Goal: Register for event/course

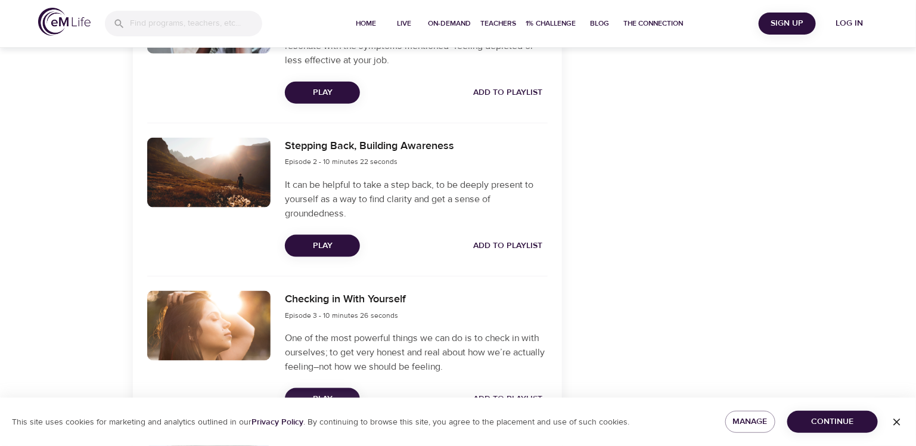
scroll to position [536, 0]
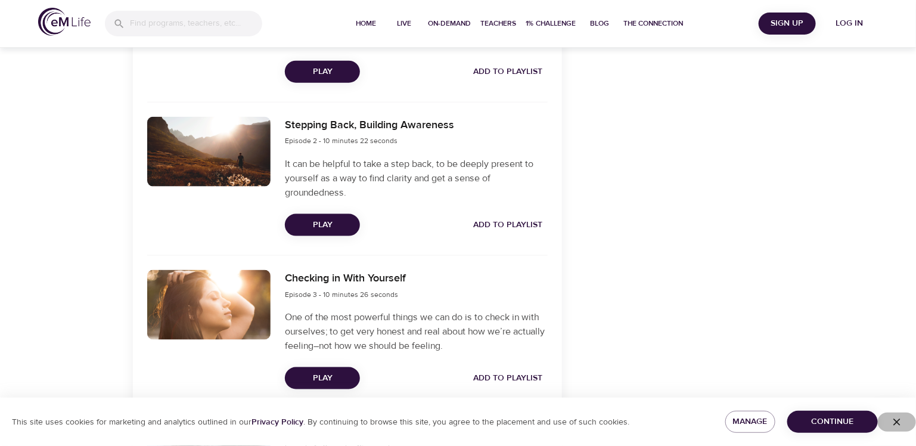
click at [898, 420] on icon "button" at bounding box center [897, 422] width 12 height 12
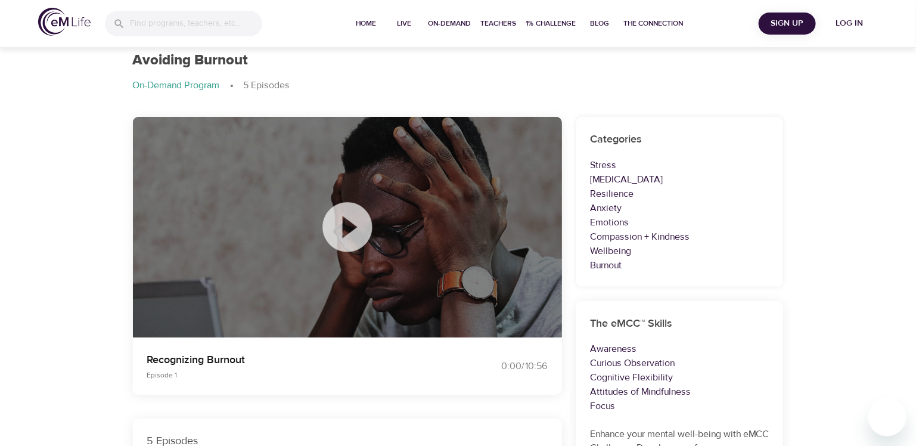
scroll to position [0, 0]
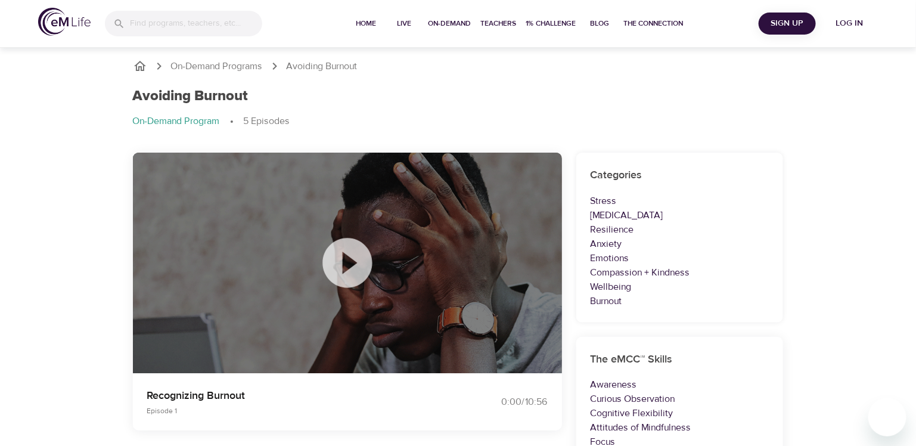
click at [781, 24] on span "Sign Up" at bounding box center [788, 23] width 48 height 15
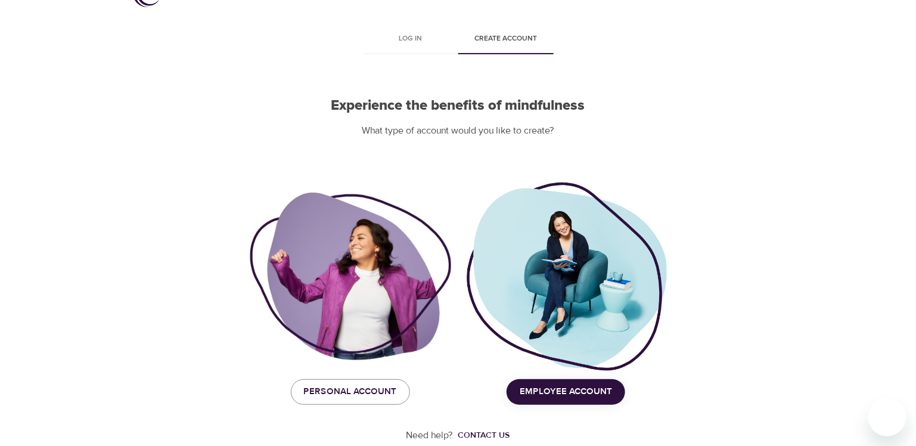
scroll to position [55, 0]
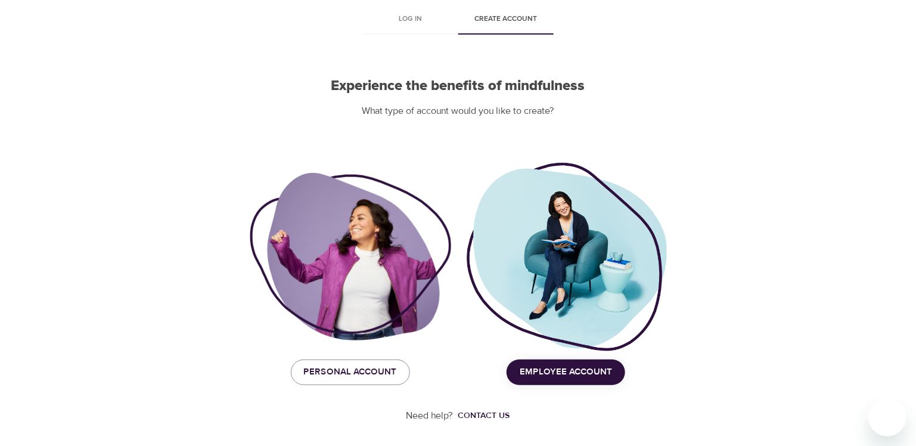
click at [553, 371] on span "Employee Account" at bounding box center [566, 371] width 92 height 15
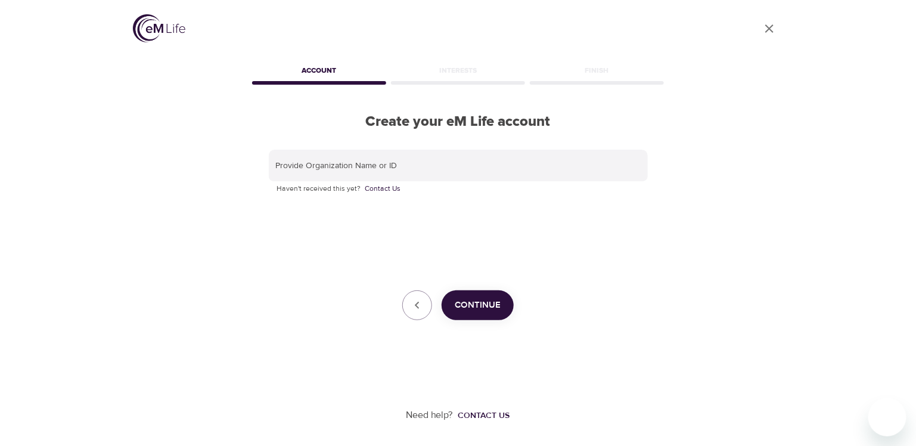
scroll to position [0, 0]
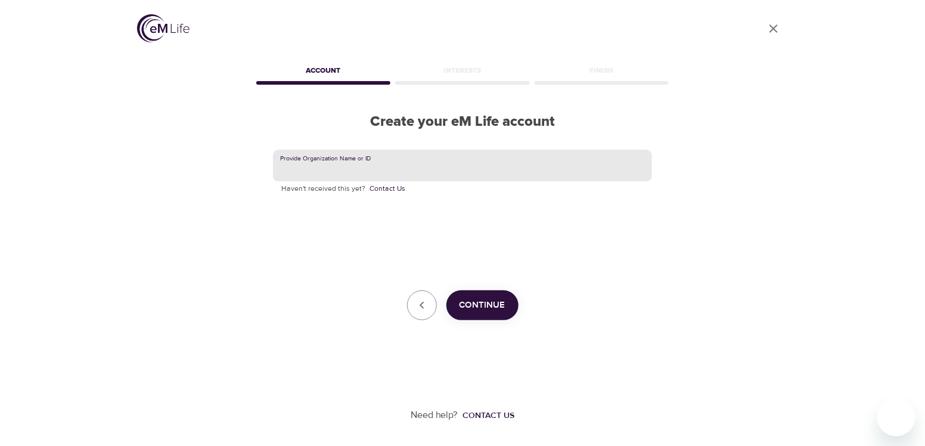
click at [364, 165] on input "text" at bounding box center [462, 166] width 379 height 32
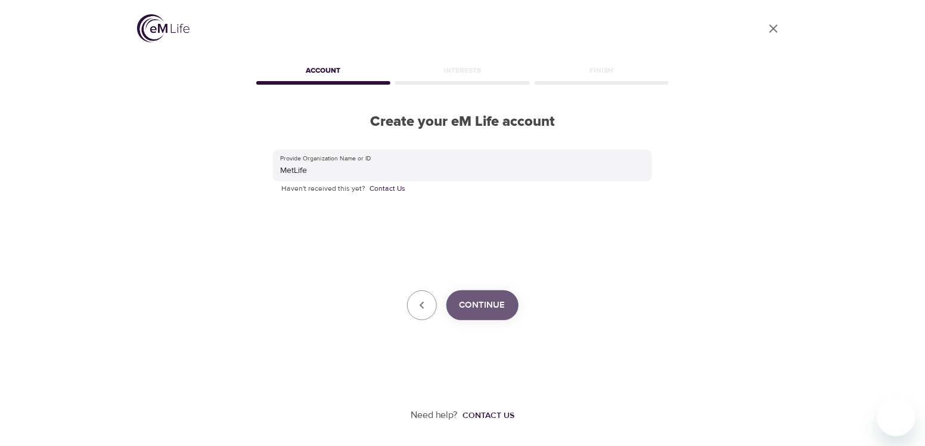
click at [480, 303] on span "Continue" at bounding box center [483, 304] width 46 height 15
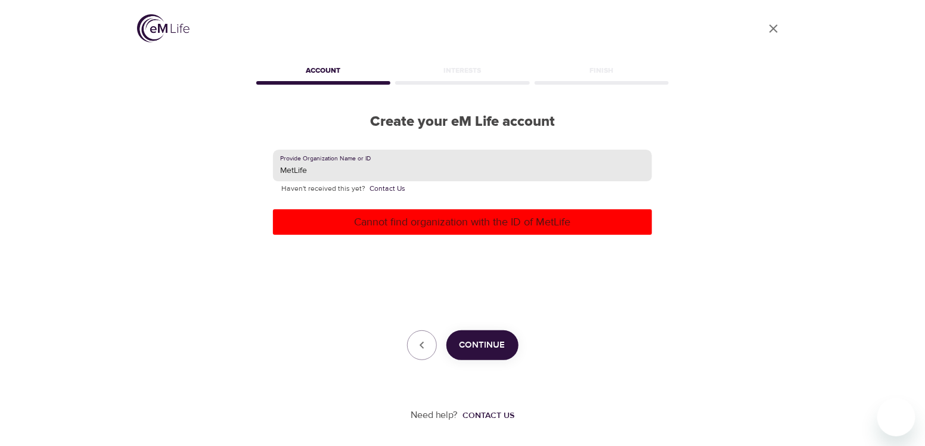
click at [379, 173] on input "MetLife" at bounding box center [462, 166] width 379 height 32
click at [485, 343] on span "Continue" at bounding box center [483, 344] width 46 height 15
click at [379, 178] on input "MetLife-Global" at bounding box center [462, 166] width 379 height 32
click at [377, 178] on input "MetLife-Global" at bounding box center [462, 166] width 379 height 32
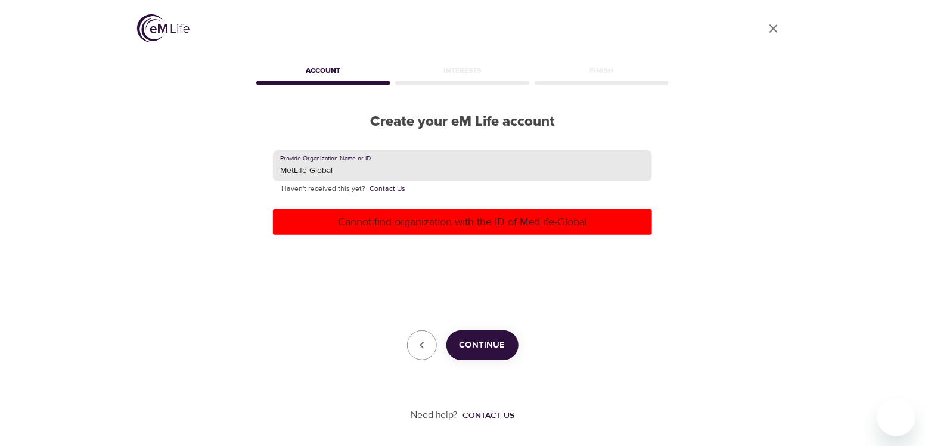
paste input "Wellness for Life"
type input "Wellness for Life"
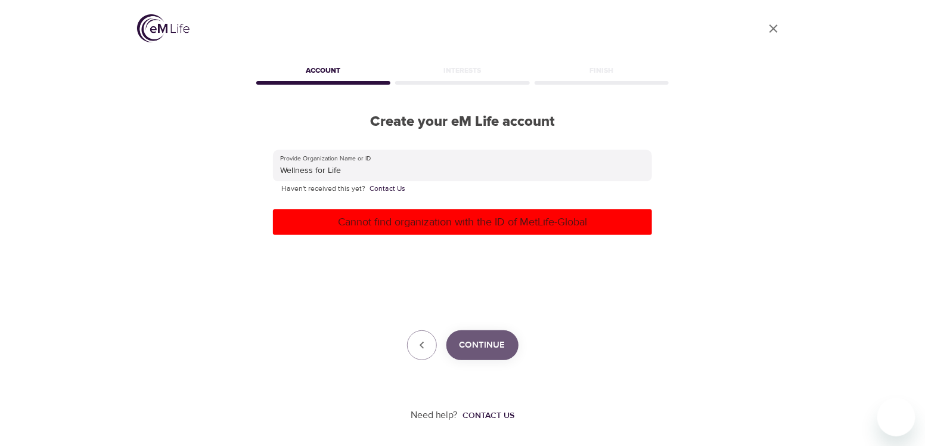
click at [500, 339] on span "Continue" at bounding box center [483, 344] width 46 height 15
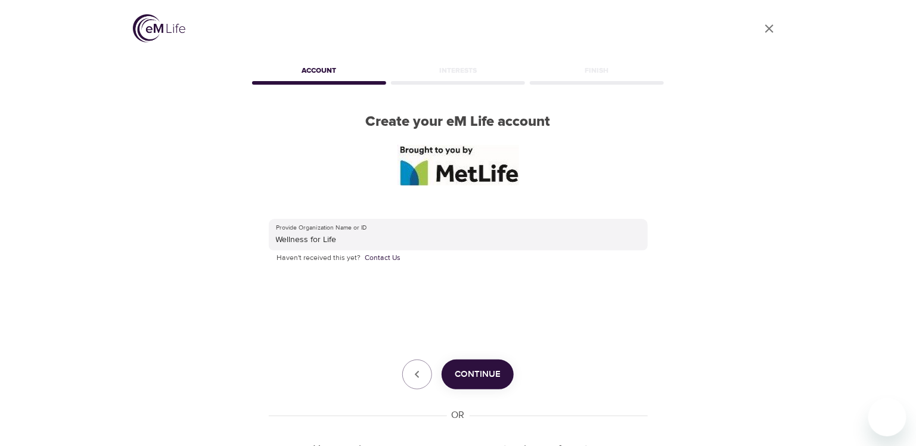
click at [469, 378] on span "Continue" at bounding box center [478, 374] width 46 height 15
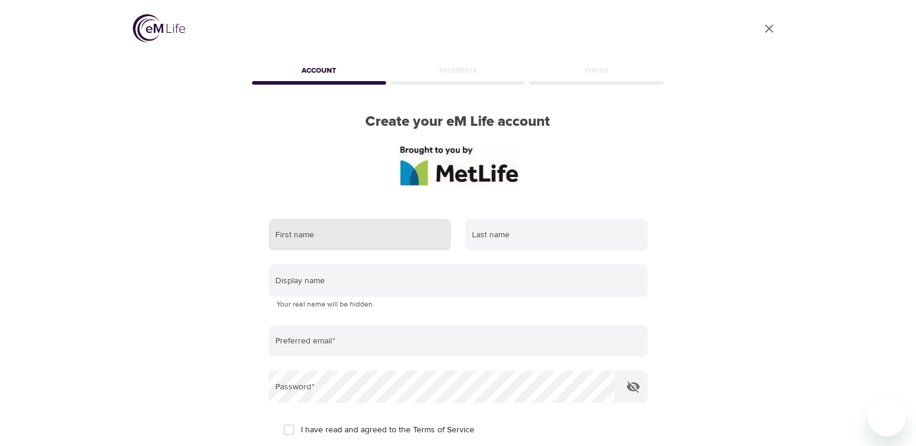
click at [386, 238] on input "text" at bounding box center [360, 235] width 182 height 32
type input "[PERSON_NAME]"
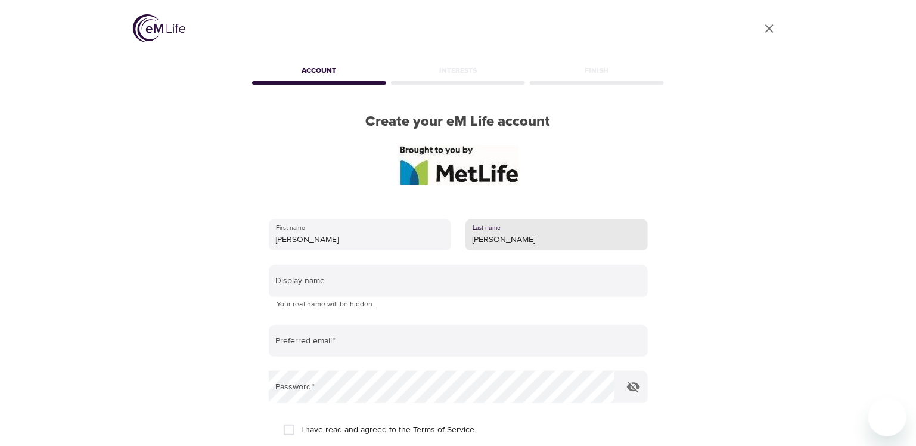
click at [505, 244] on input "[PERSON_NAME]" at bounding box center [557, 235] width 182 height 32
click at [506, 244] on input "[PERSON_NAME]" at bounding box center [557, 235] width 182 height 32
type input "[PERSON_NAME]"
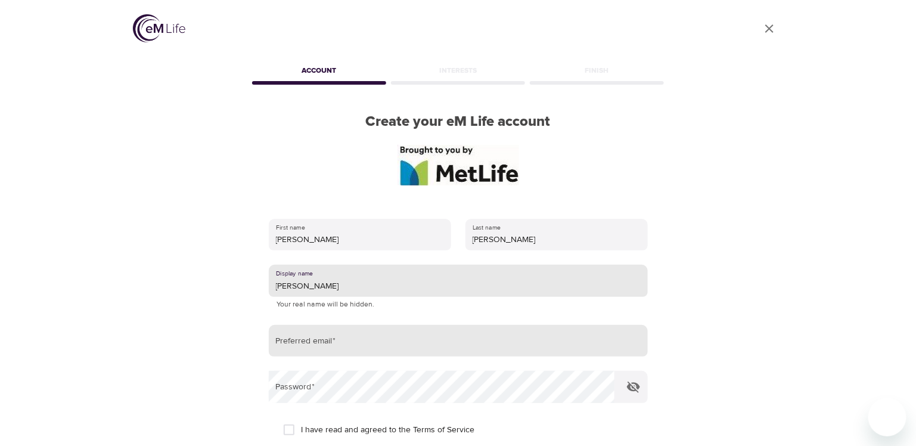
type input "[PERSON_NAME]"
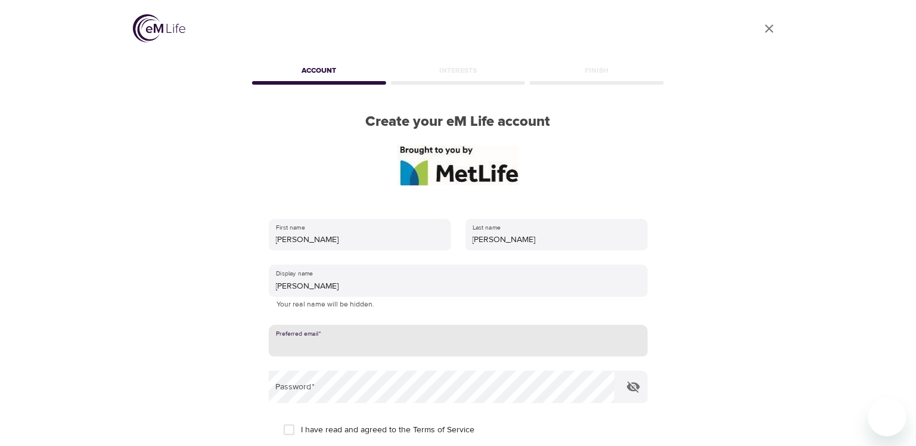
click at [469, 333] on input "email" at bounding box center [458, 341] width 379 height 32
type input "[PERSON_NAME][EMAIL_ADDRESS][DOMAIN_NAME]"
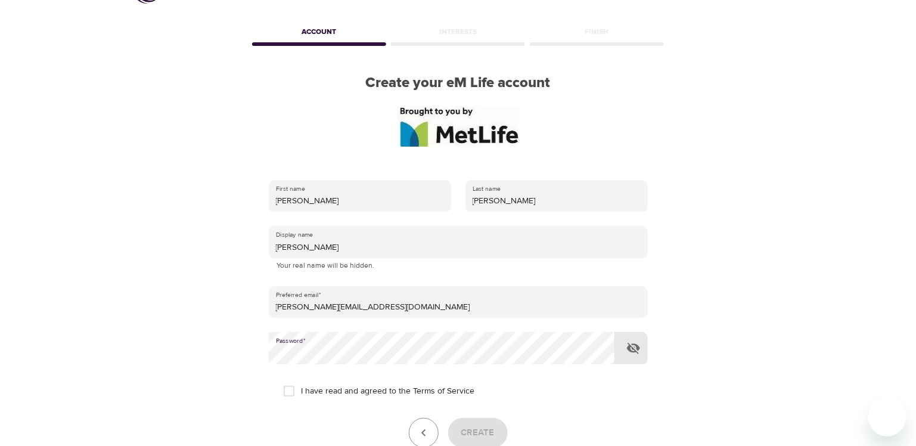
scroll to position [59, 0]
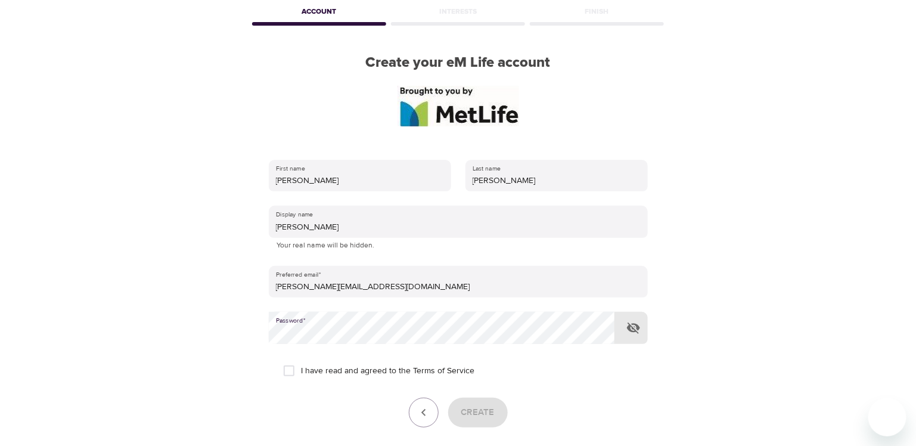
click at [287, 374] on input "I have read and agreed to the Terms of Service" at bounding box center [289, 370] width 25 height 25
checkbox input "true"
click at [466, 410] on span "Create" at bounding box center [477, 412] width 33 height 15
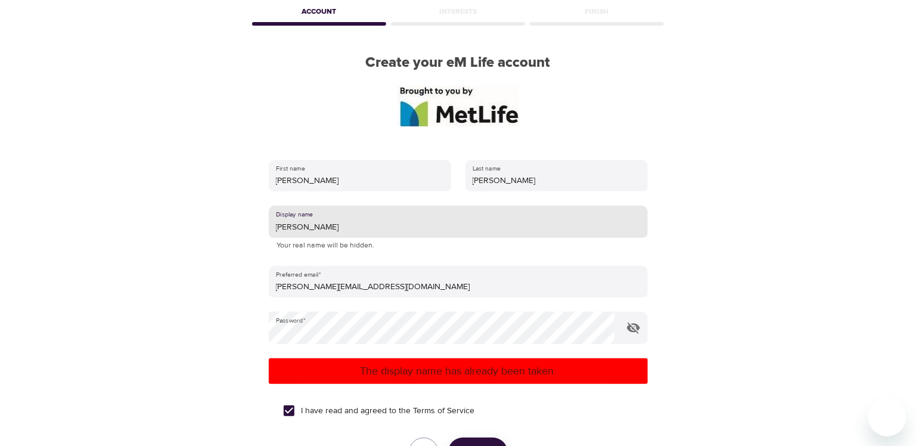
click at [337, 236] on input "[PERSON_NAME]" at bounding box center [458, 222] width 379 height 32
type input "Ricar"
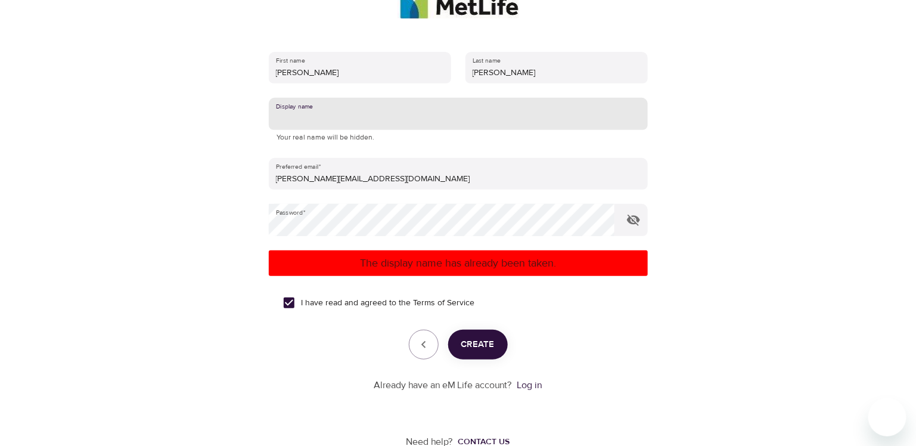
scroll to position [179, 0]
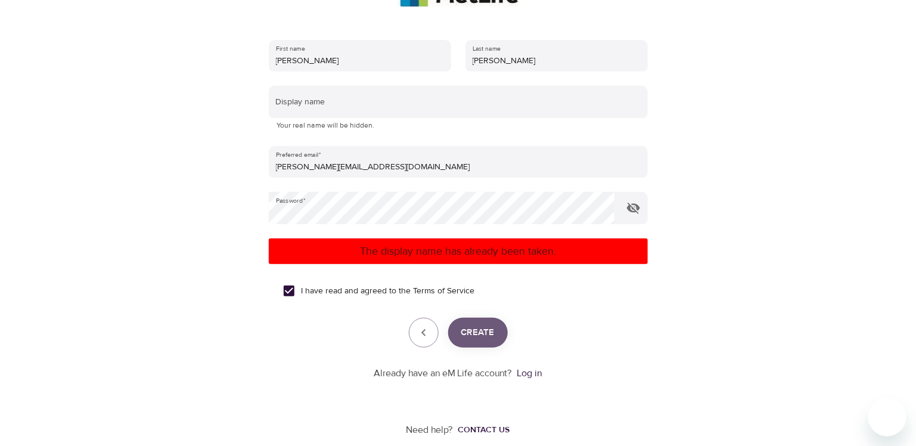
click at [469, 334] on span "Create" at bounding box center [477, 332] width 33 height 15
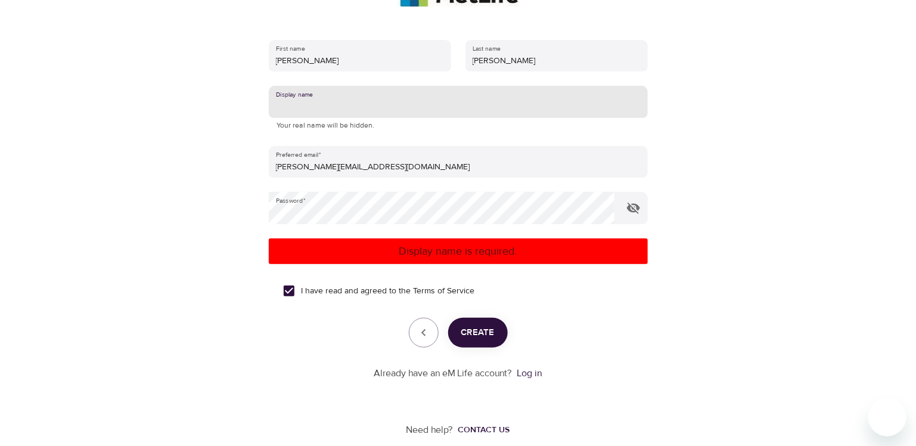
click at [328, 117] on input "text" at bounding box center [458, 102] width 379 height 32
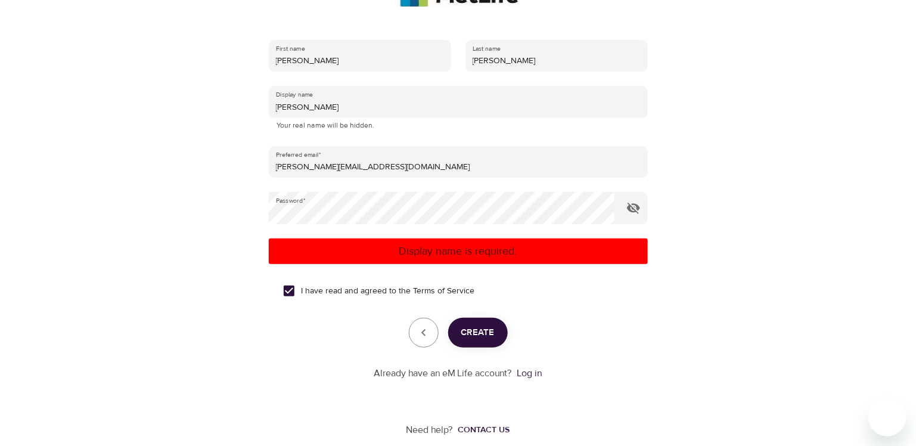
click at [471, 352] on form "First name [PERSON_NAME] Last name [PERSON_NAME] Display name [PERSON_NAME] You…" at bounding box center [458, 207] width 379 height 348
click at [475, 338] on span "Create" at bounding box center [477, 332] width 33 height 15
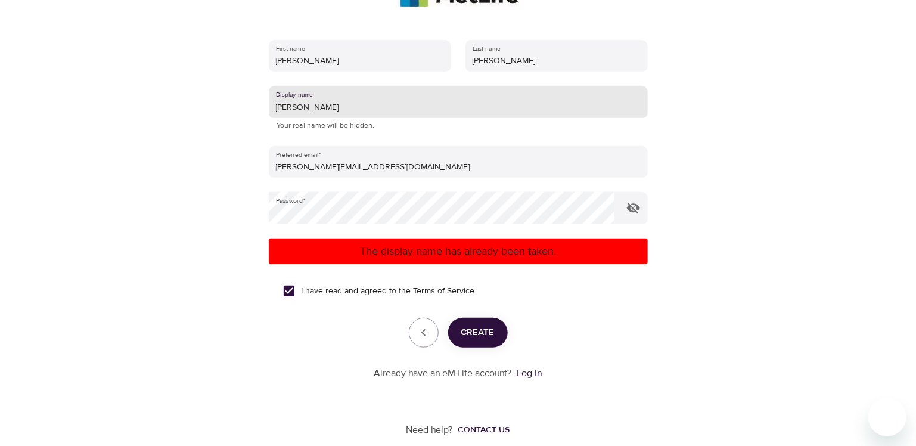
click at [362, 113] on input "[PERSON_NAME]" at bounding box center [458, 102] width 379 height 32
type input "[PERSON_NAME]"
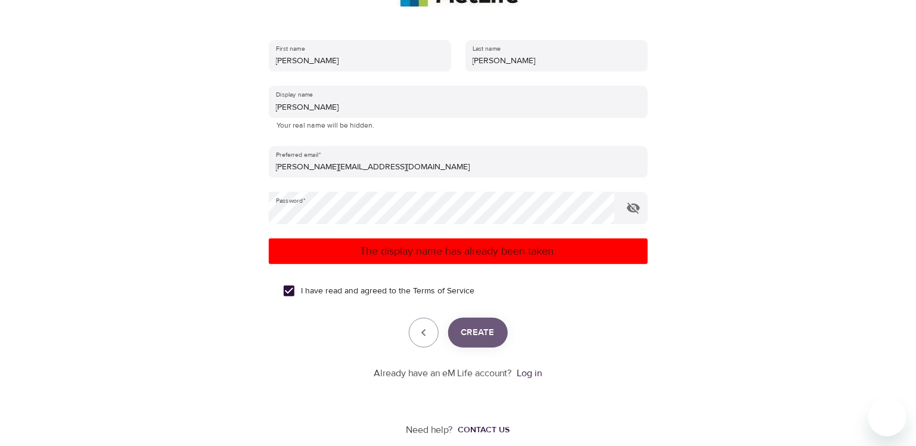
click at [482, 336] on span "Create" at bounding box center [477, 332] width 33 height 15
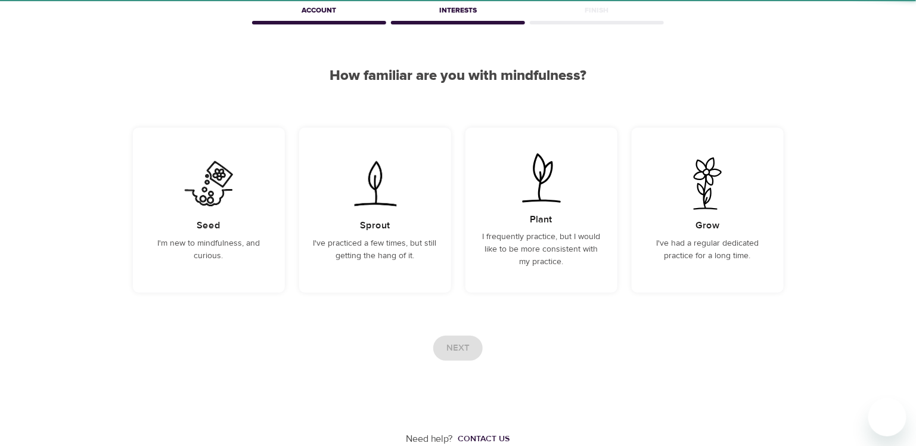
scroll to position [60, 0]
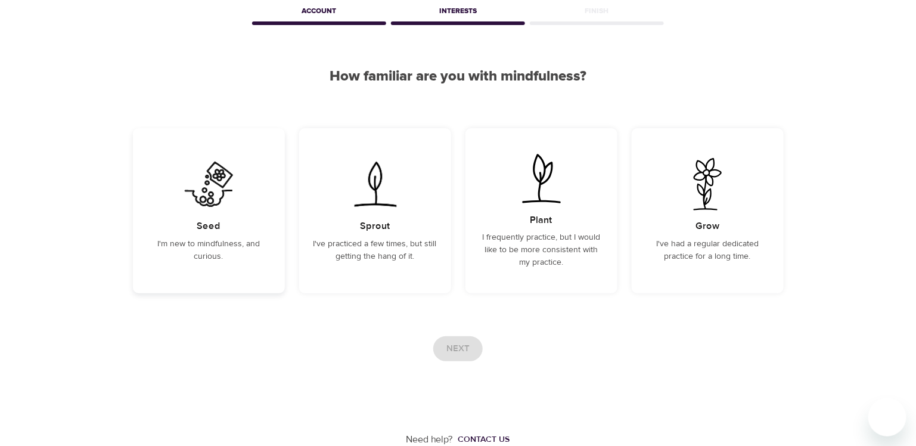
click at [240, 237] on div "Seed I'm new to mindfulness, and curious." at bounding box center [209, 210] width 152 height 165
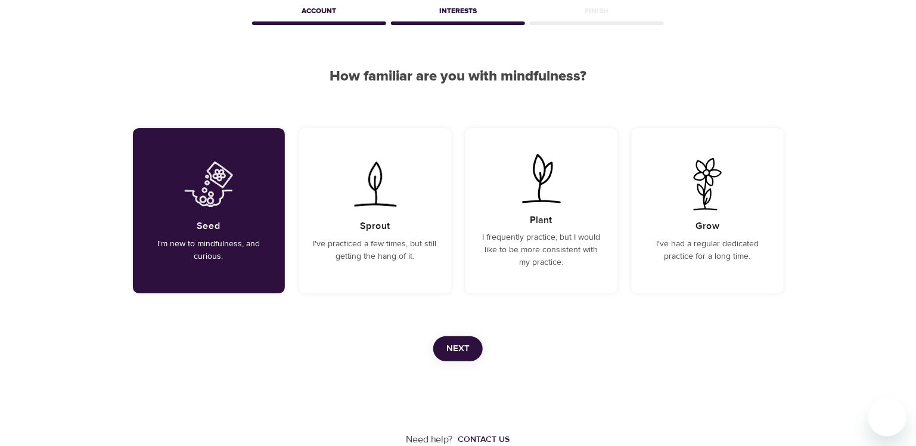
click at [446, 347] on button "Next" at bounding box center [457, 348] width 49 height 25
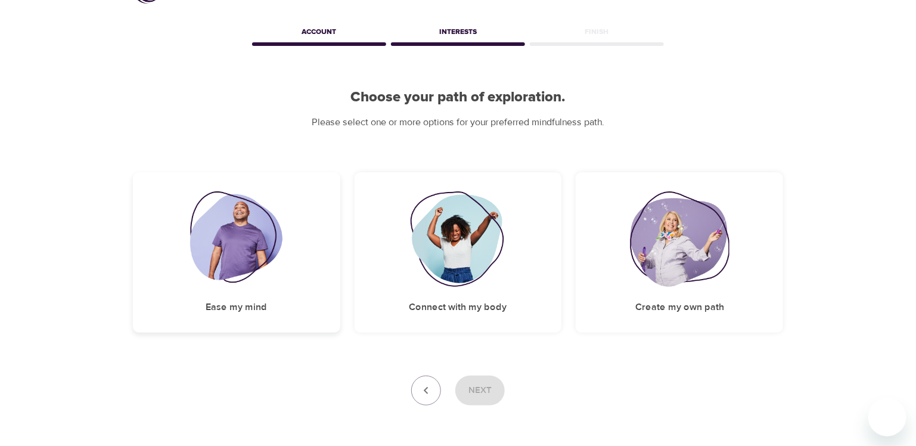
scroll to position [83, 0]
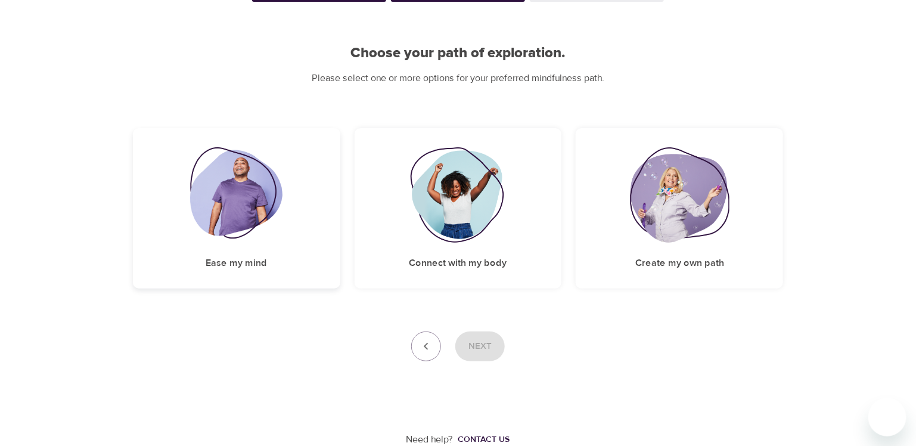
click at [231, 243] on div "Ease my mind" at bounding box center [236, 208] width 207 height 160
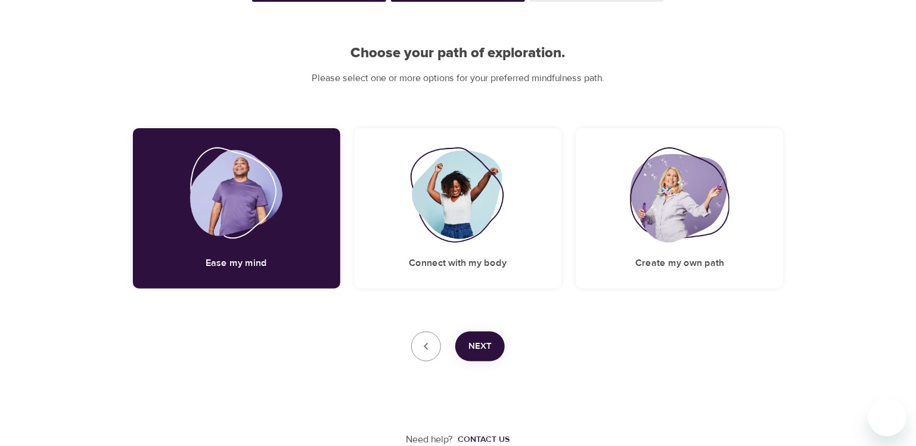
click at [466, 343] on button "Next" at bounding box center [479, 346] width 49 height 30
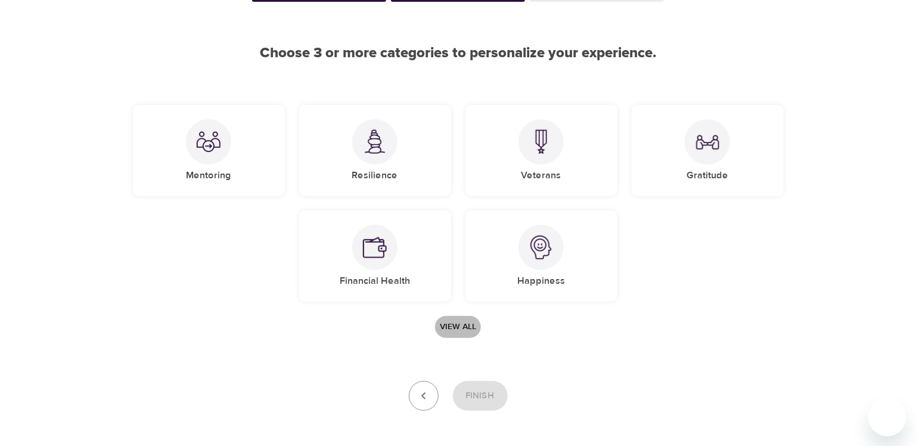
click at [456, 320] on span "View all" at bounding box center [458, 327] width 36 height 15
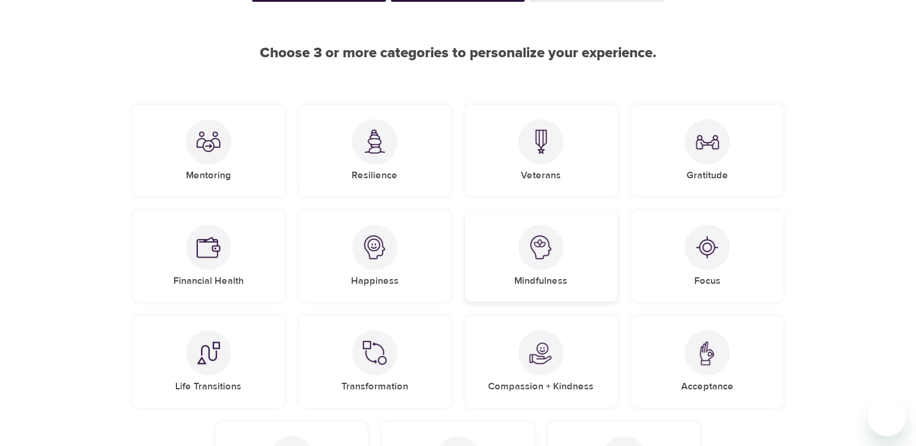
click at [515, 261] on div "Mindfulness" at bounding box center [542, 255] width 152 height 91
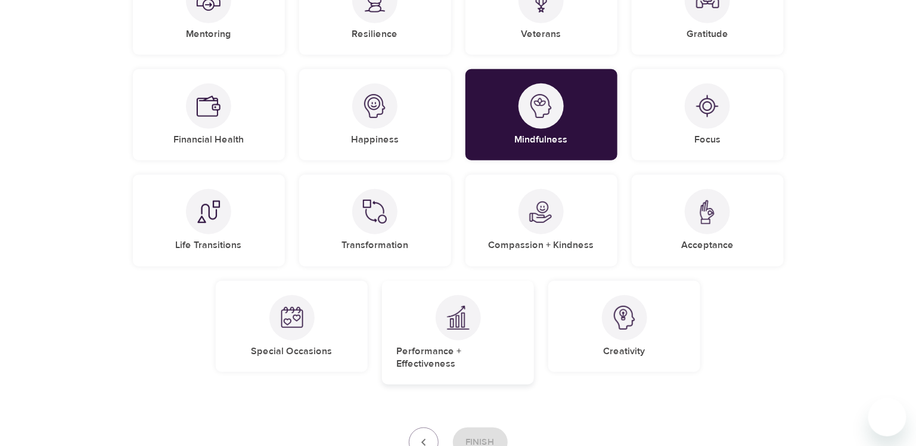
scroll to position [262, 0]
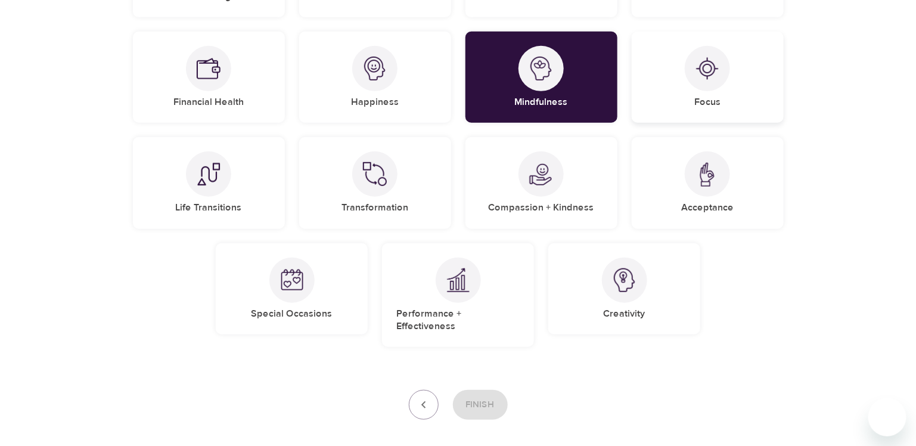
click at [674, 82] on div "Focus" at bounding box center [708, 77] width 152 height 91
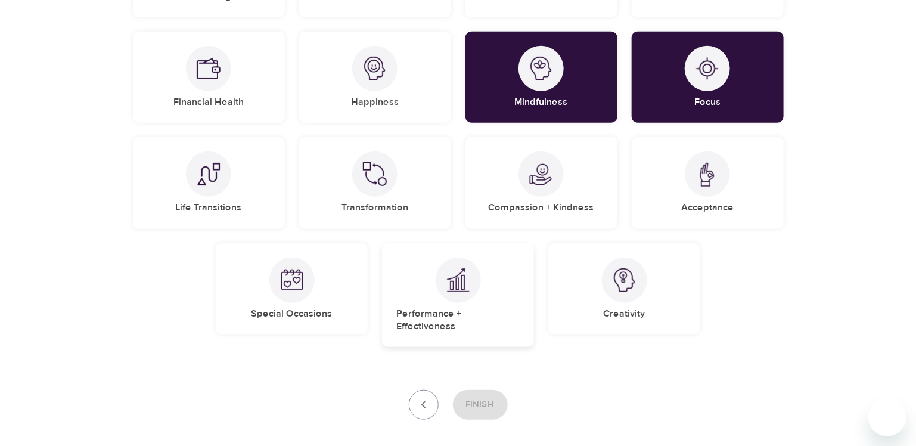
click at [444, 278] on div at bounding box center [458, 280] width 45 height 45
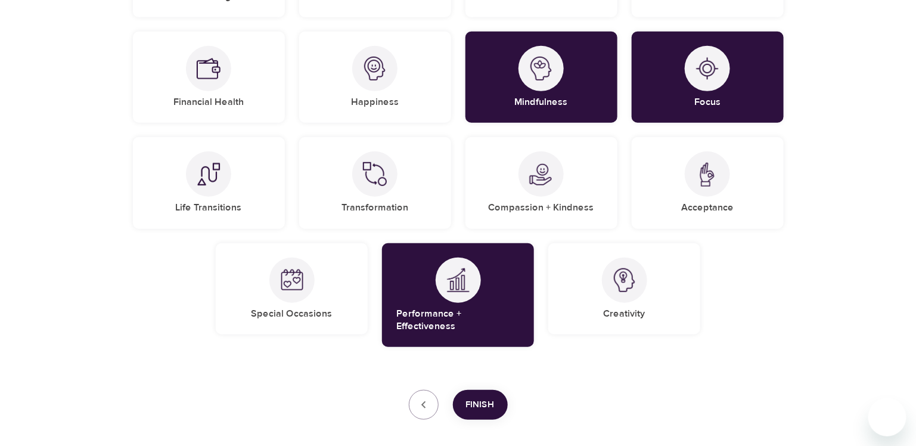
click at [491, 390] on button "Finish" at bounding box center [480, 405] width 55 height 30
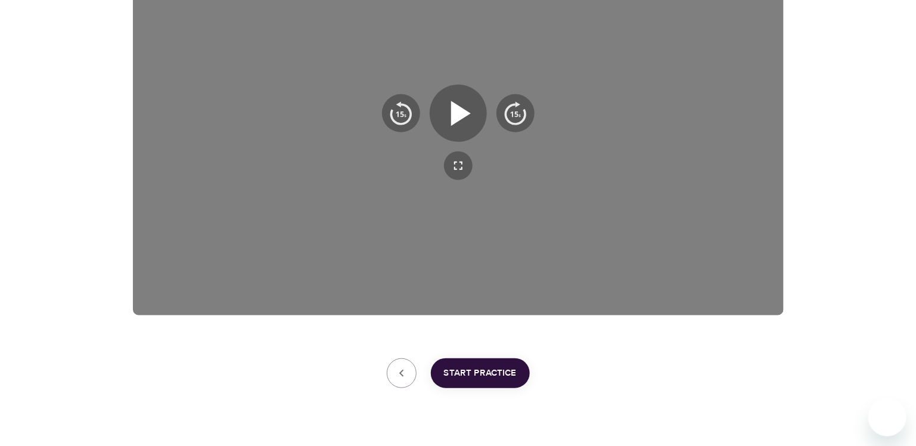
scroll to position [243, 0]
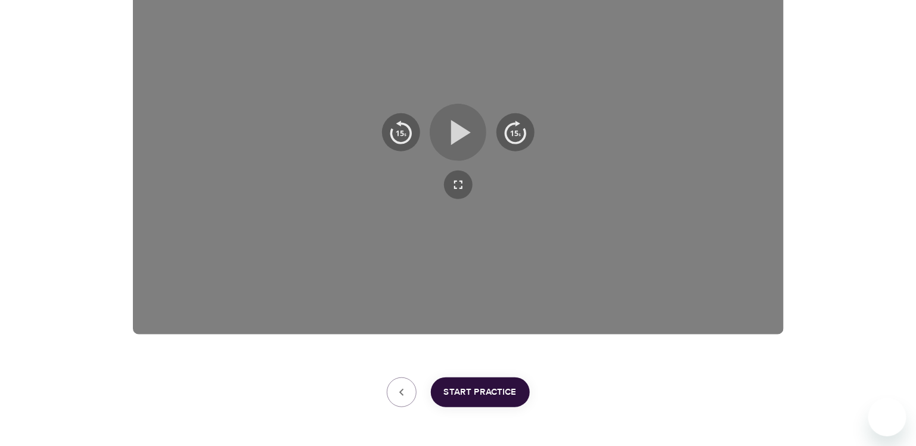
click at [472, 144] on icon "button" at bounding box center [458, 132] width 43 height 43
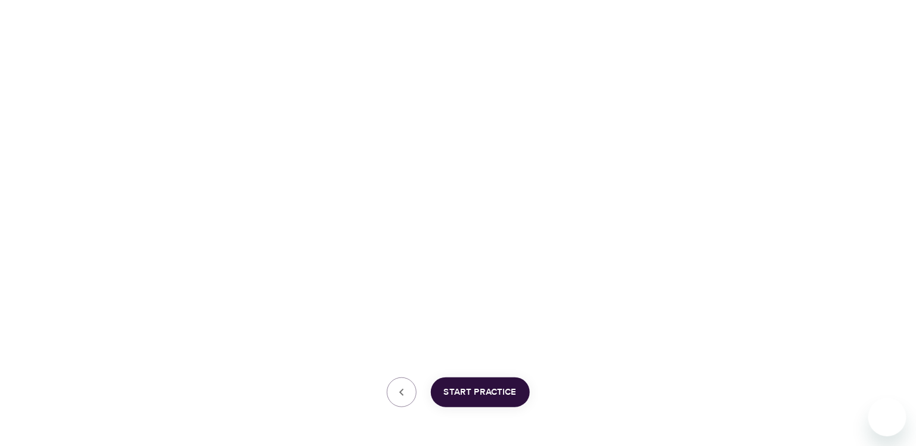
click at [470, 389] on span "Start Practice" at bounding box center [480, 391] width 73 height 15
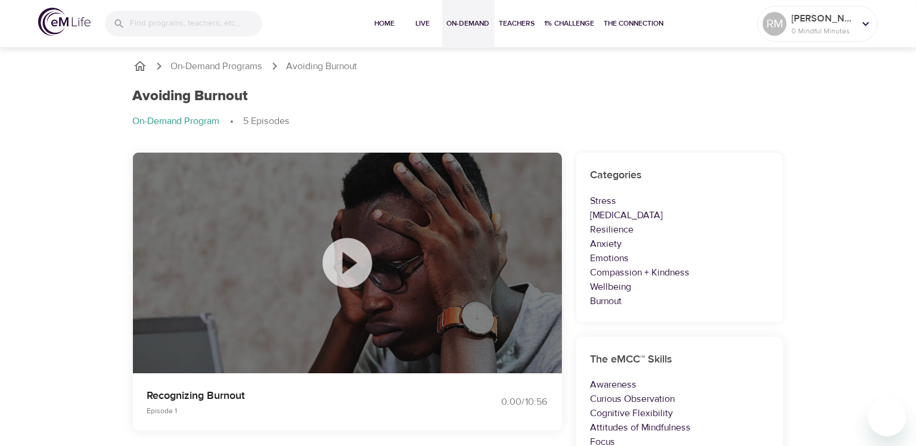
click at [472, 27] on span "On-Demand" at bounding box center [468, 23] width 43 height 13
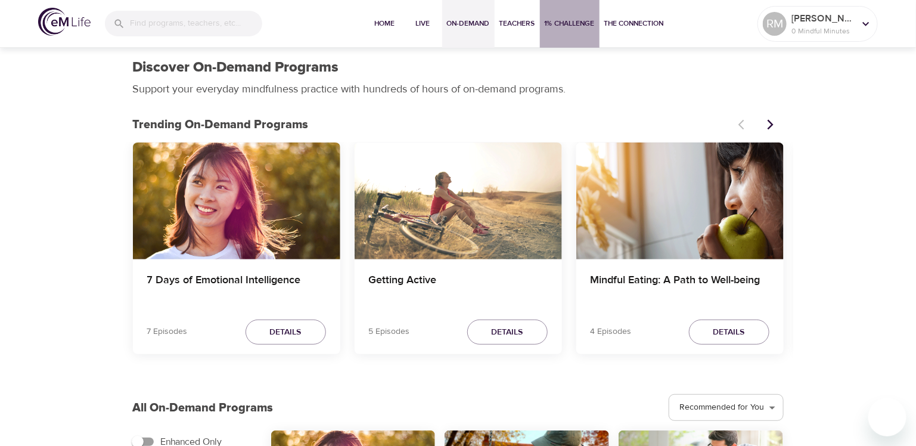
click at [575, 30] on button "1% Challenge" at bounding box center [570, 24] width 60 height 48
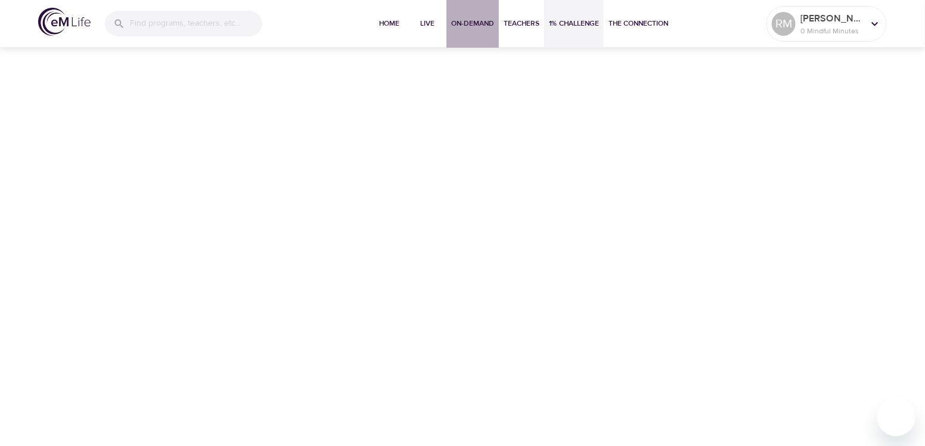
click at [473, 27] on span "On-Demand" at bounding box center [472, 23] width 43 height 13
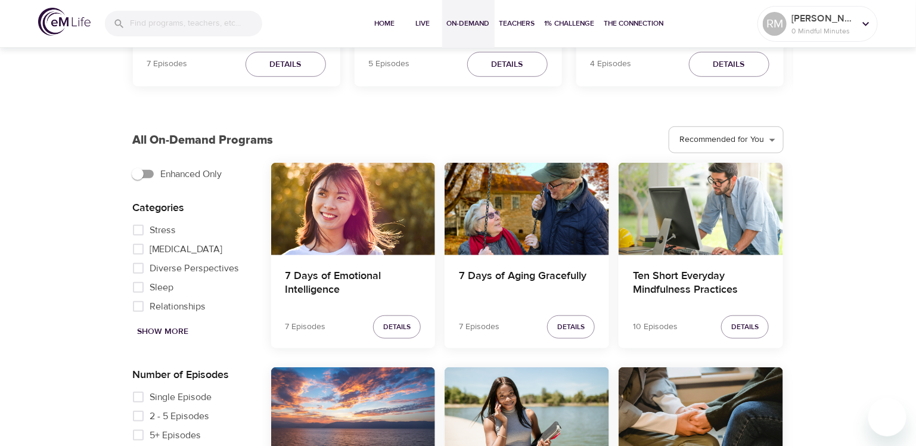
scroll to position [297, 0]
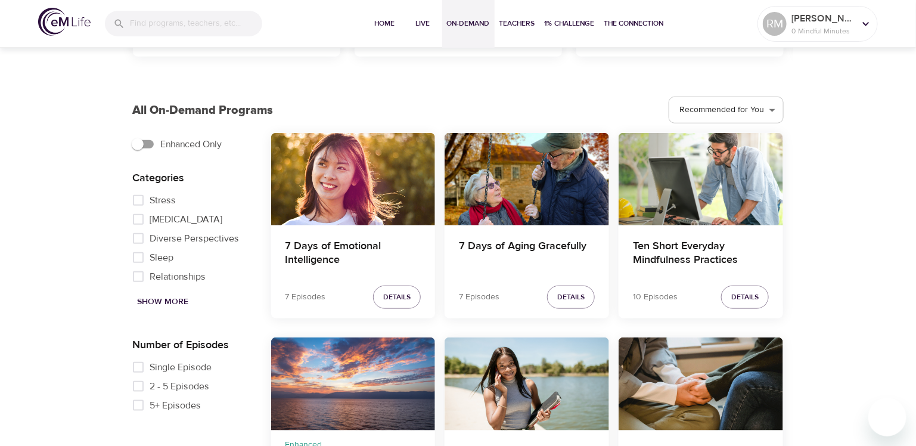
click at [142, 259] on input "Sleep" at bounding box center [138, 257] width 24 height 19
checkbox input "true"
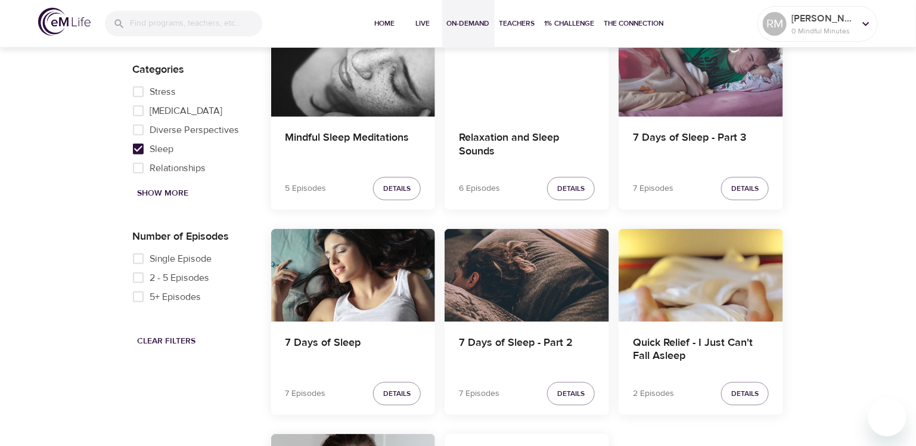
scroll to position [417, 0]
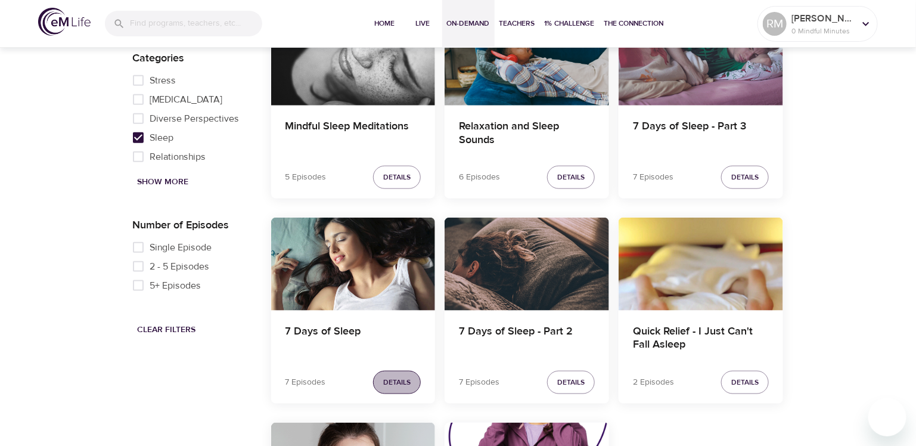
click at [394, 380] on span "Details" at bounding box center [396, 382] width 27 height 13
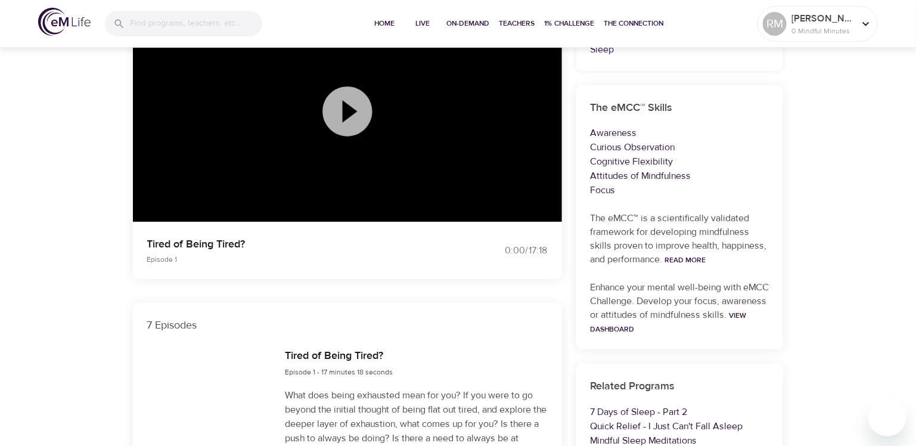
scroll to position [5, 0]
